Goal: Task Accomplishment & Management: Manage account settings

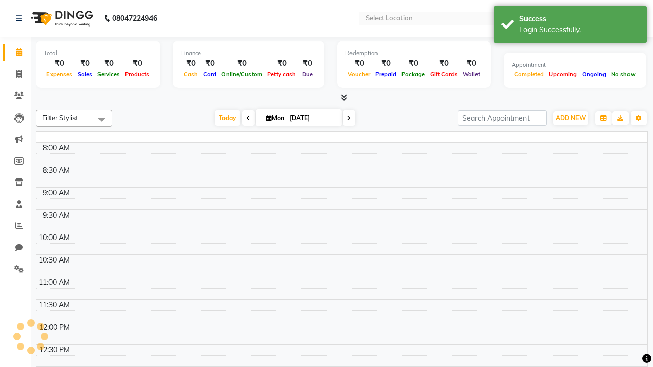
select select "en"
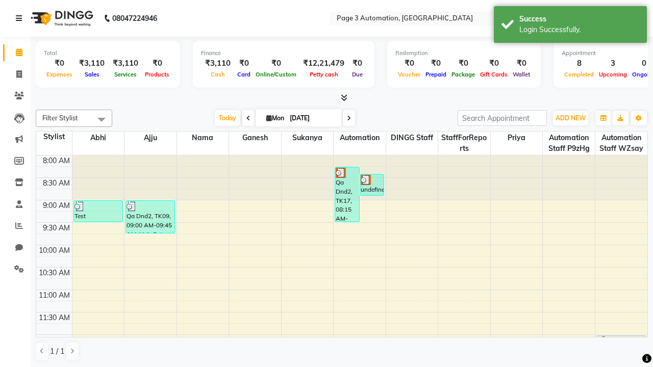
click at [21, 18] on icon at bounding box center [19, 18] width 6 height 7
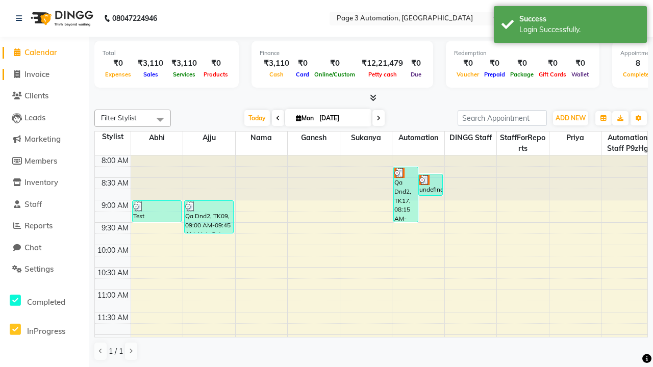
click at [44, 74] on span "Invoice" at bounding box center [36, 74] width 25 height 10
select select "service"
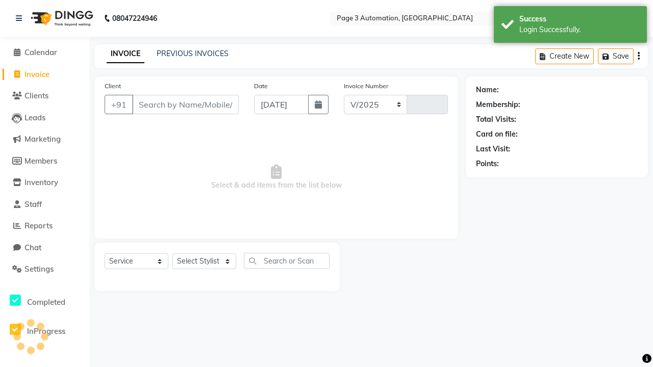
select select "2774"
type input "8697"
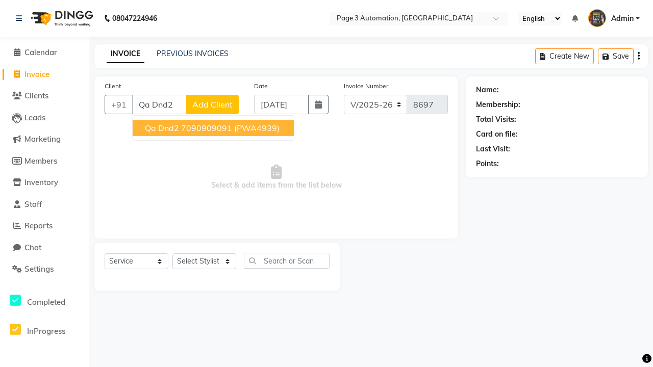
click at [214, 128] on ngb-highlight "7090909091" at bounding box center [206, 128] width 51 height 10
type input "7090909091"
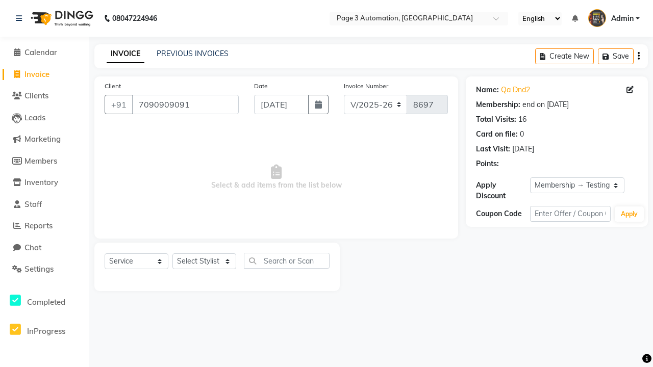
select select "0:"
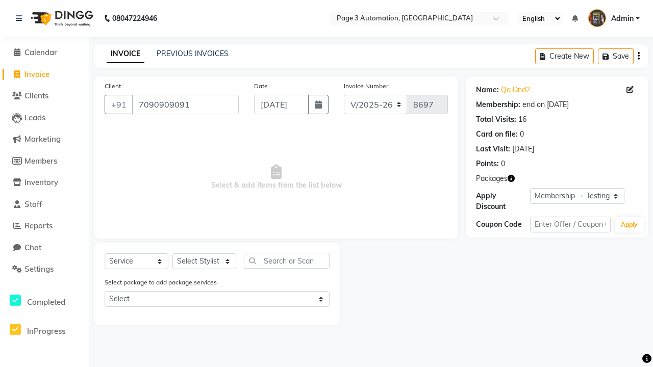
select select "71572"
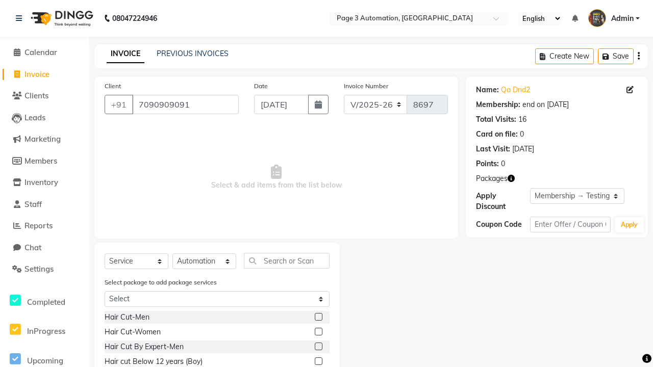
click at [318, 361] on label at bounding box center [319, 361] width 8 height 8
click at [318, 361] on input "checkbox" at bounding box center [318, 361] width 7 height 7
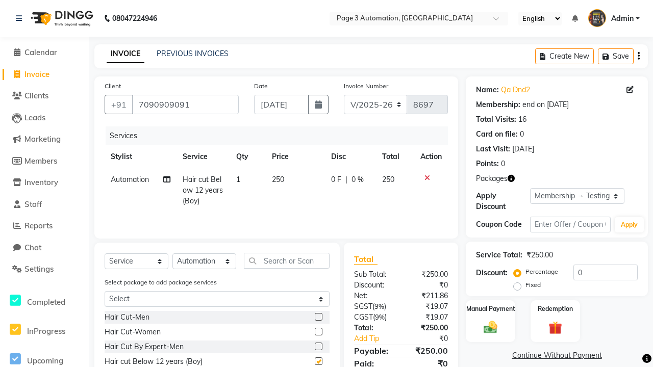
checkbox input "false"
click at [490, 308] on label "Manual Payment" at bounding box center [490, 308] width 51 height 10
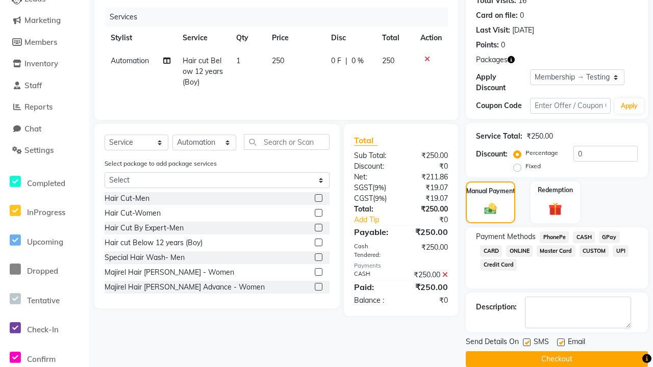
click at [526, 342] on label at bounding box center [527, 342] width 8 height 8
click at [526, 342] on input "checkbox" at bounding box center [526, 343] width 7 height 7
checkbox input "false"
click at [560, 342] on label at bounding box center [561, 342] width 8 height 8
click at [560, 342] on input "checkbox" at bounding box center [560, 343] width 7 height 7
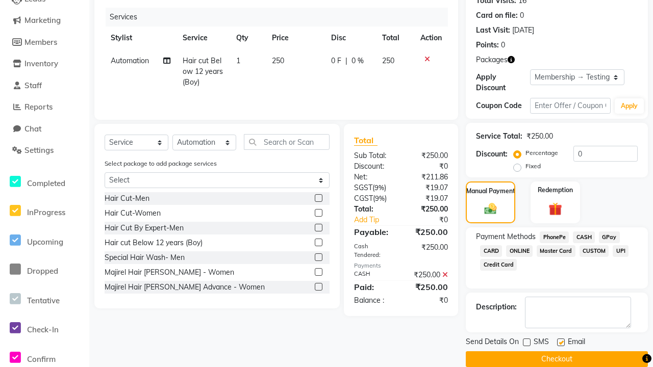
checkbox input "false"
click at [556, 359] on button "Checkout" at bounding box center [556, 359] width 182 height 16
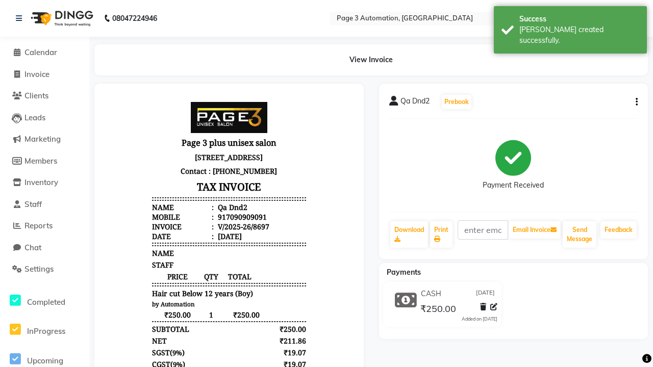
click at [570, 26] on div "[PERSON_NAME] created successfully." at bounding box center [579, 34] width 120 height 21
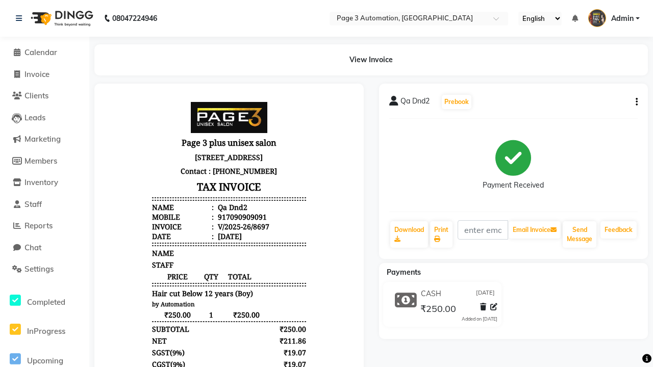
click at [493, 307] on icon at bounding box center [493, 306] width 7 height 7
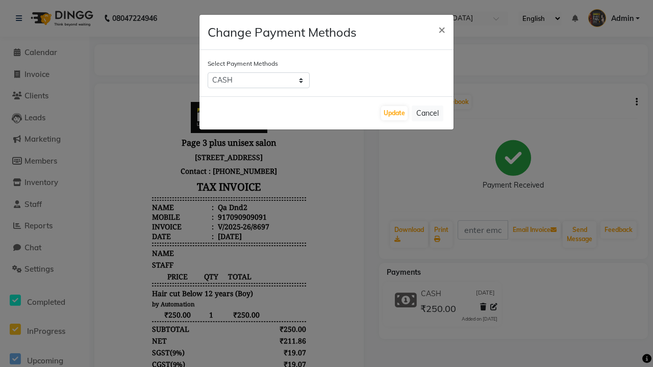
select select "2"
click at [394, 113] on button "Update" at bounding box center [394, 113] width 27 height 14
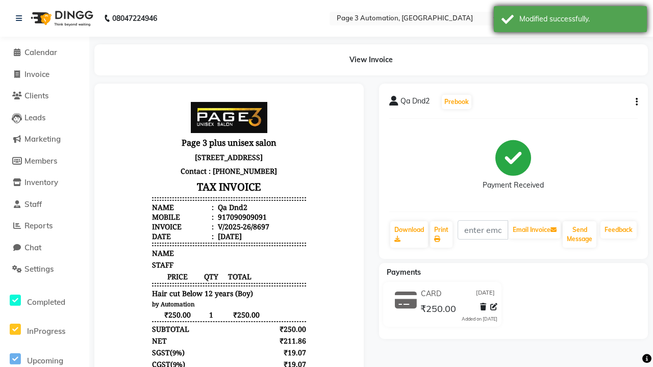
click at [570, 20] on div "Modified successfully." at bounding box center [579, 19] width 120 height 11
click at [634, 102] on button "button" at bounding box center [634, 102] width 6 height 11
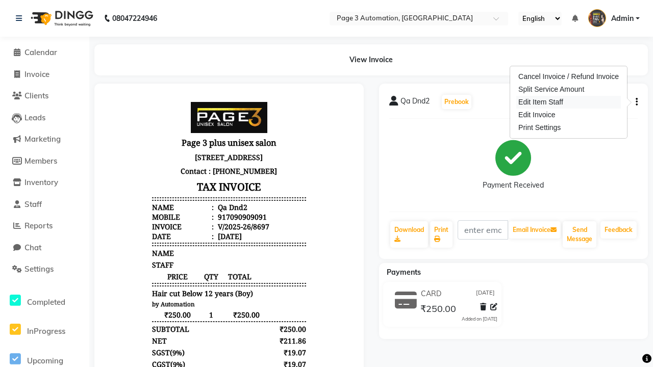
click at [568, 102] on div "Edit Item Staff" at bounding box center [568, 102] width 105 height 13
select select "90255"
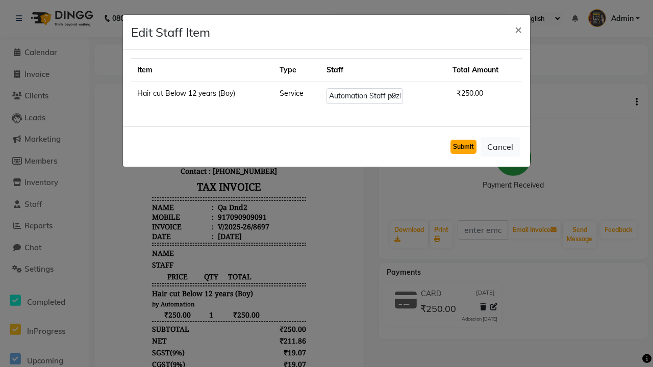
click at [463, 147] on button "Submit" at bounding box center [463, 147] width 26 height 14
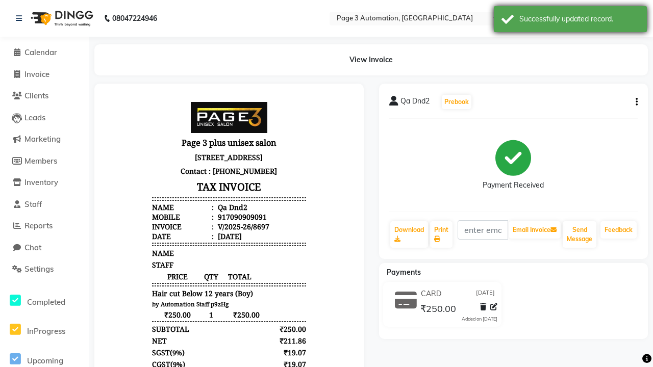
click at [570, 20] on div "Successfully updated record." at bounding box center [579, 19] width 120 height 11
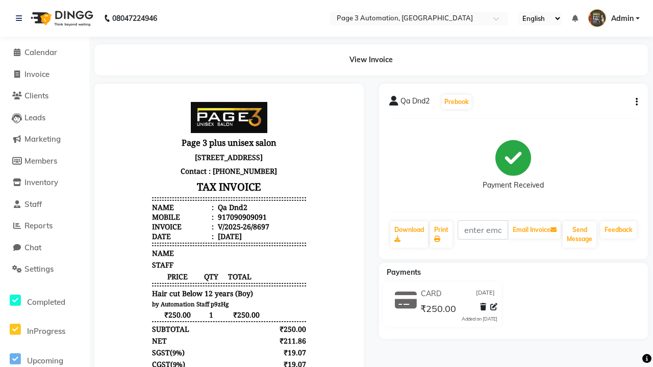
click at [634, 102] on button "button" at bounding box center [634, 102] width 6 height 11
